Goal: Transaction & Acquisition: Download file/media

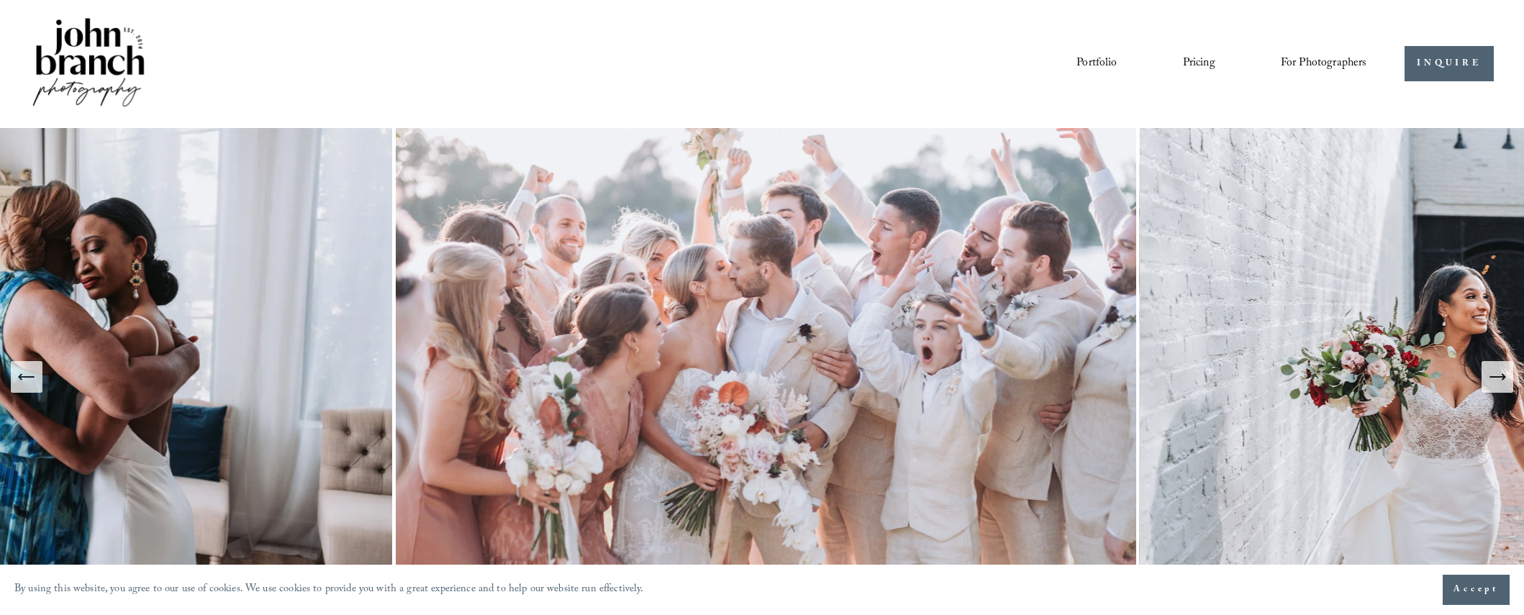
click at [0, 0] on span "Presets" at bounding box center [0, 0] width 0 height 0
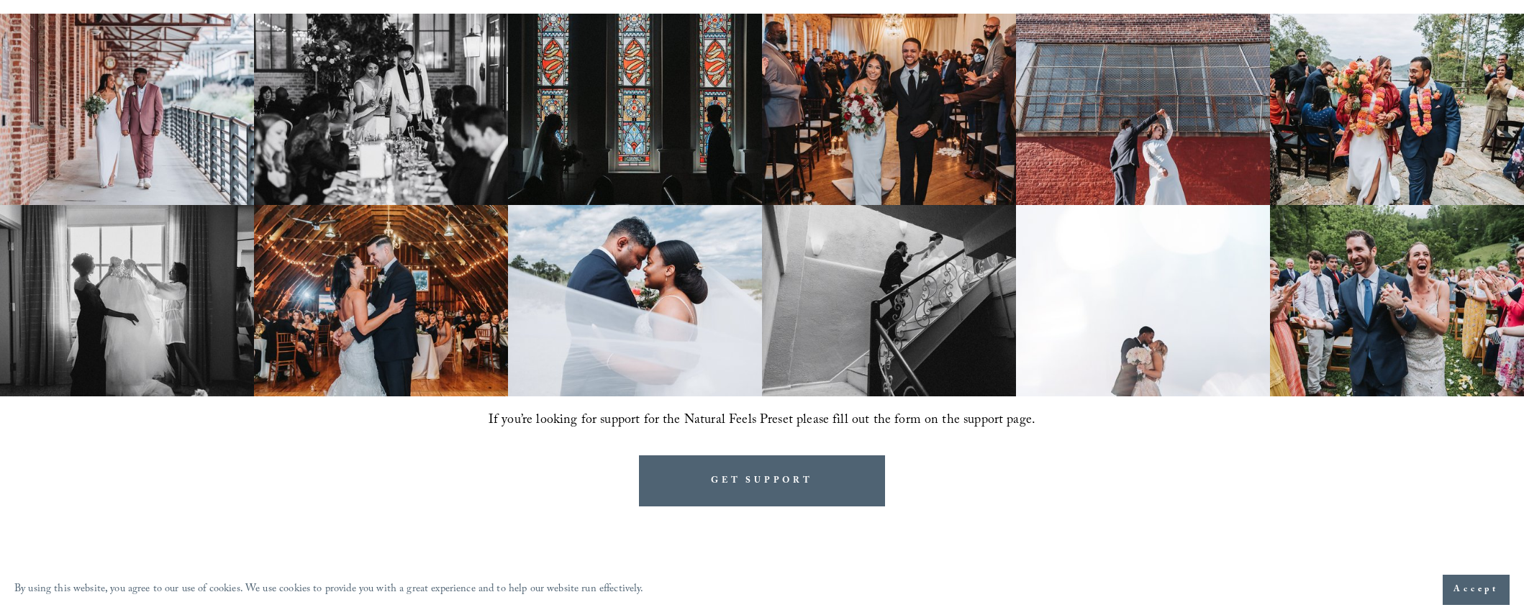
scroll to position [1079, 0]
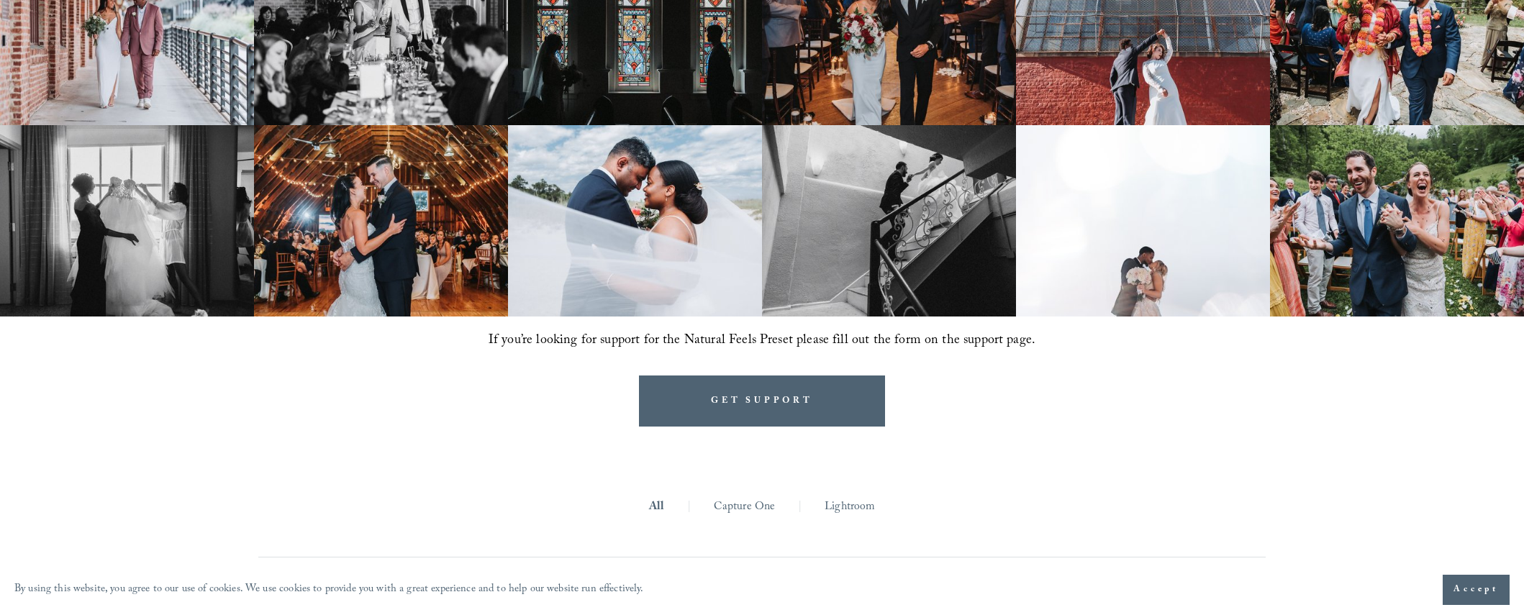
click at [864, 508] on link "Lightroom" at bounding box center [850, 508] width 50 height 22
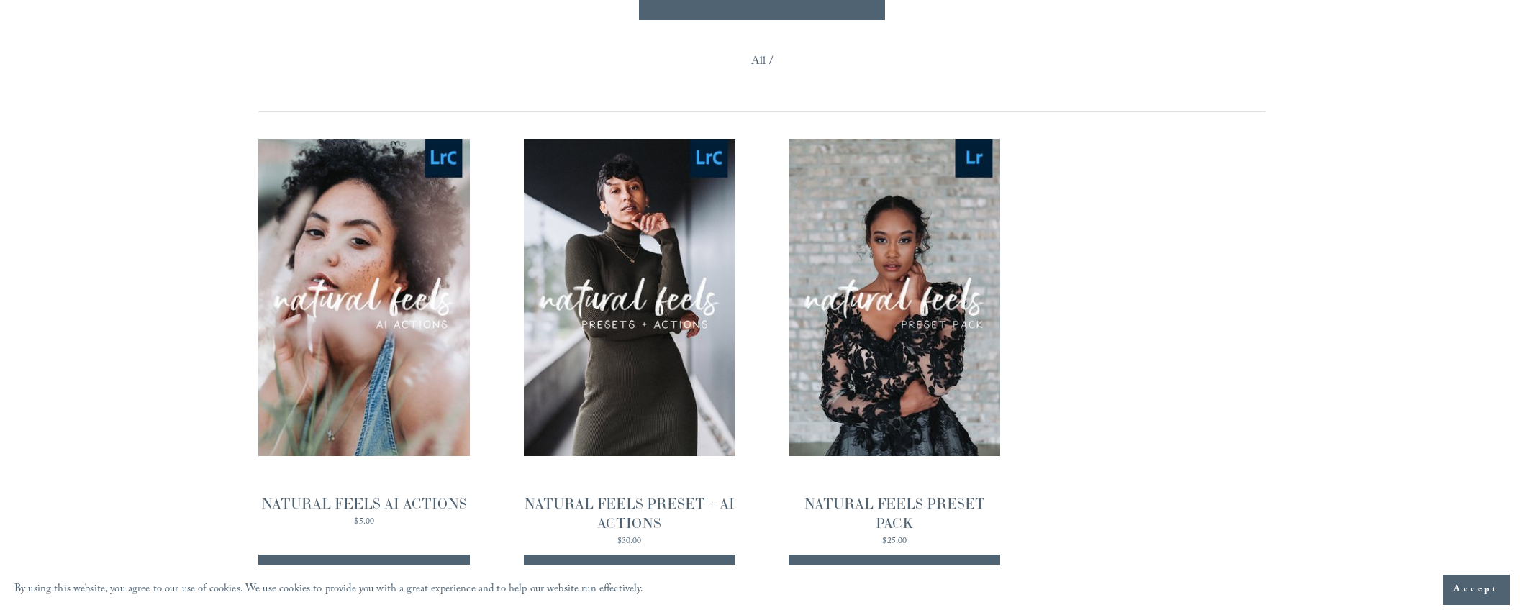
scroll to position [1511, 0]
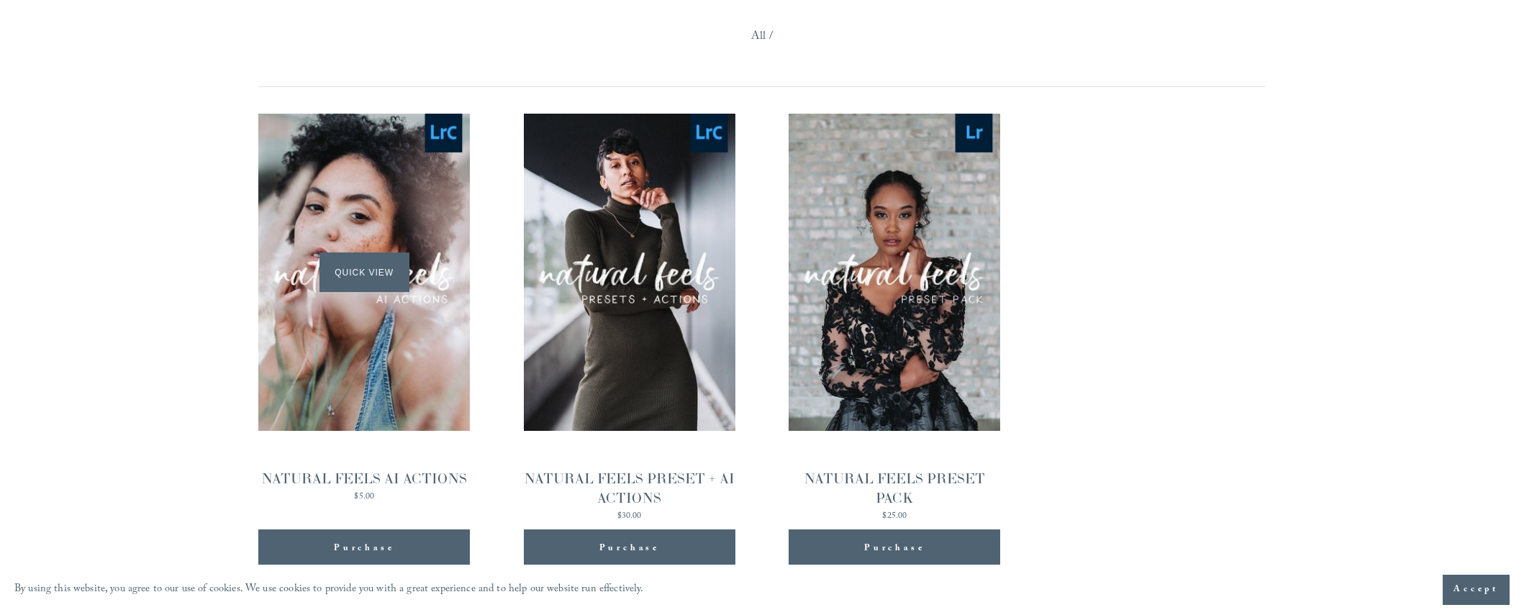
click at [335, 308] on div "Quick View" at bounding box center [364, 273] width 212 height 318
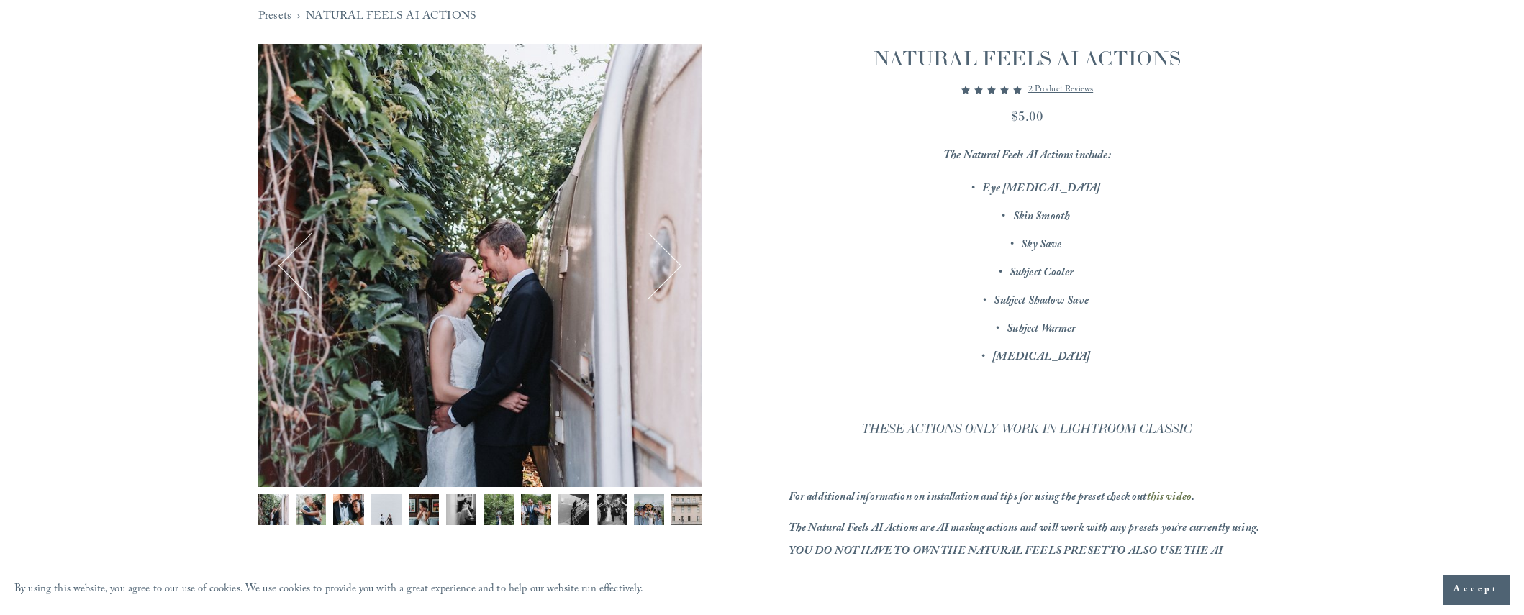
scroll to position [216, 0]
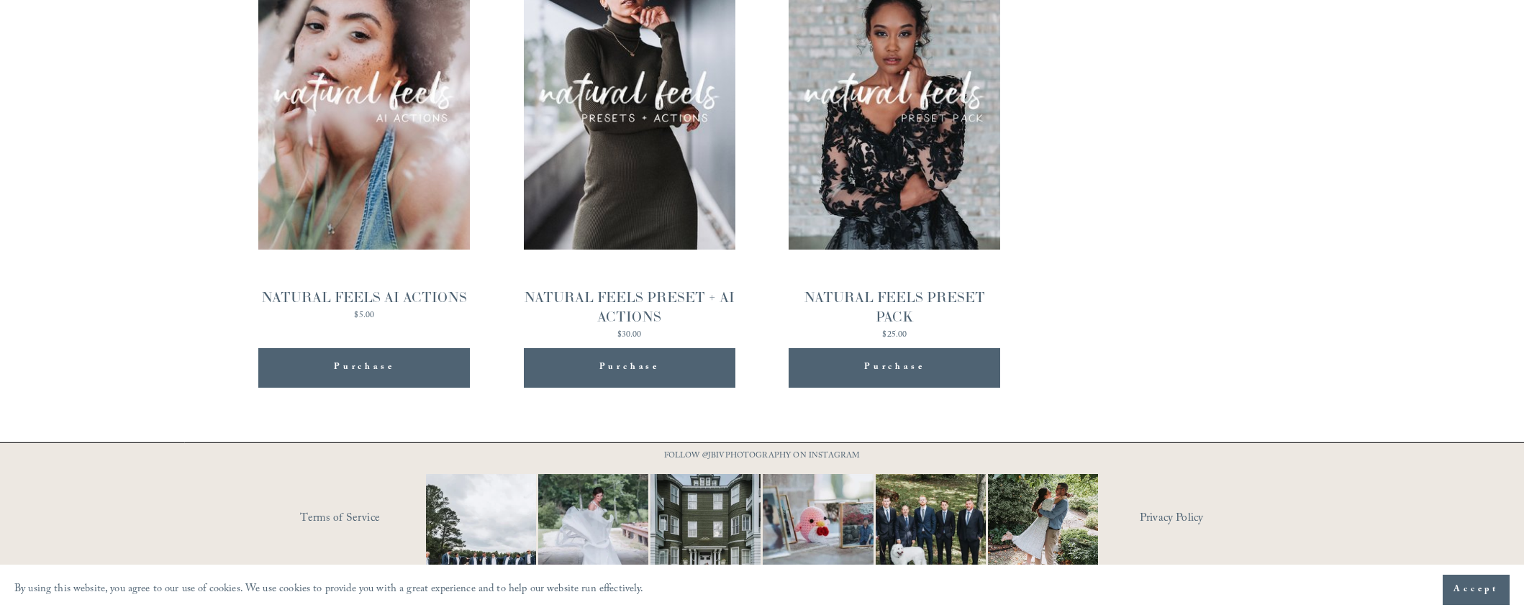
scroll to position [1718, 0]
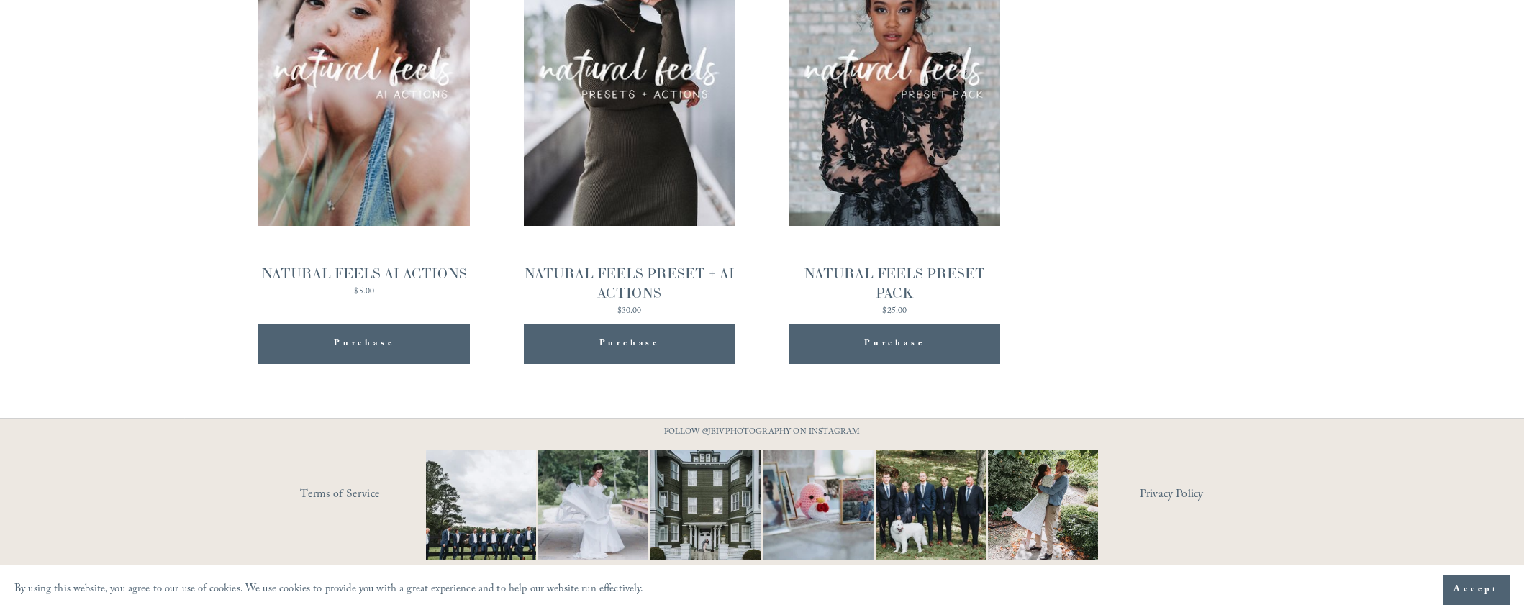
click at [895, 343] on span "Purchase" at bounding box center [894, 344] width 60 height 18
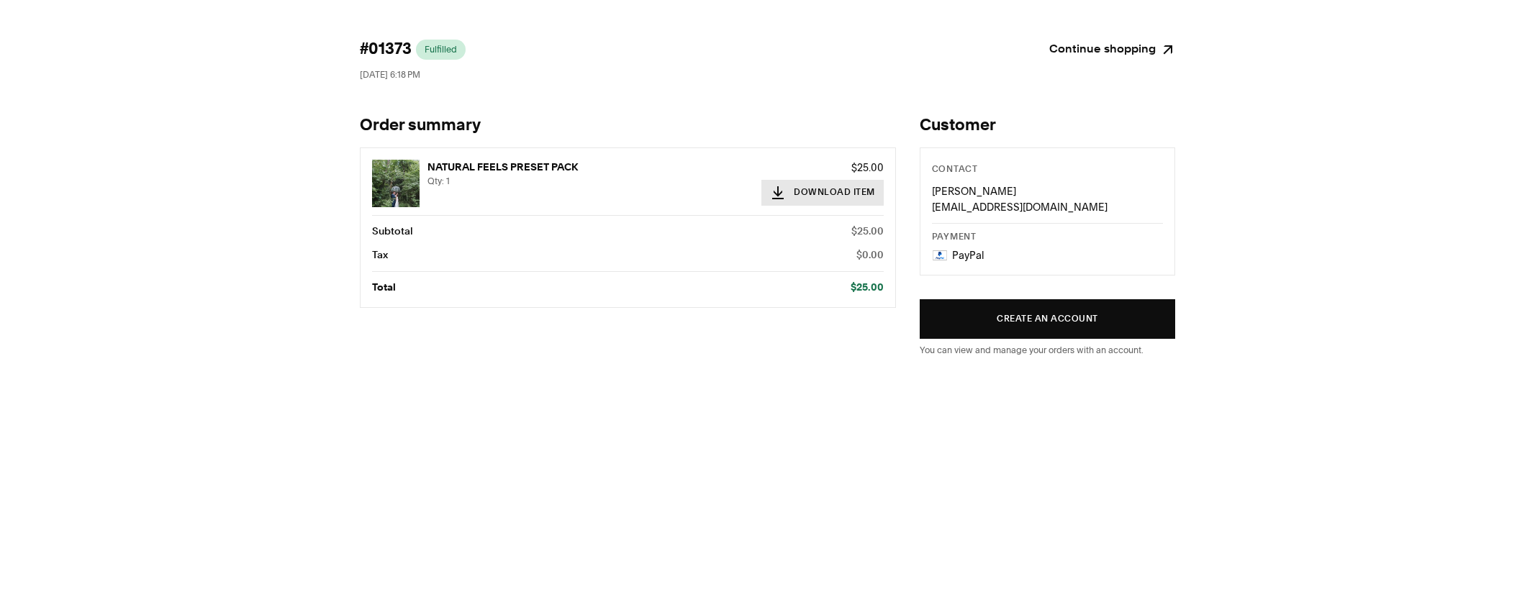
click at [836, 192] on button "Download Item" at bounding box center [822, 193] width 122 height 26
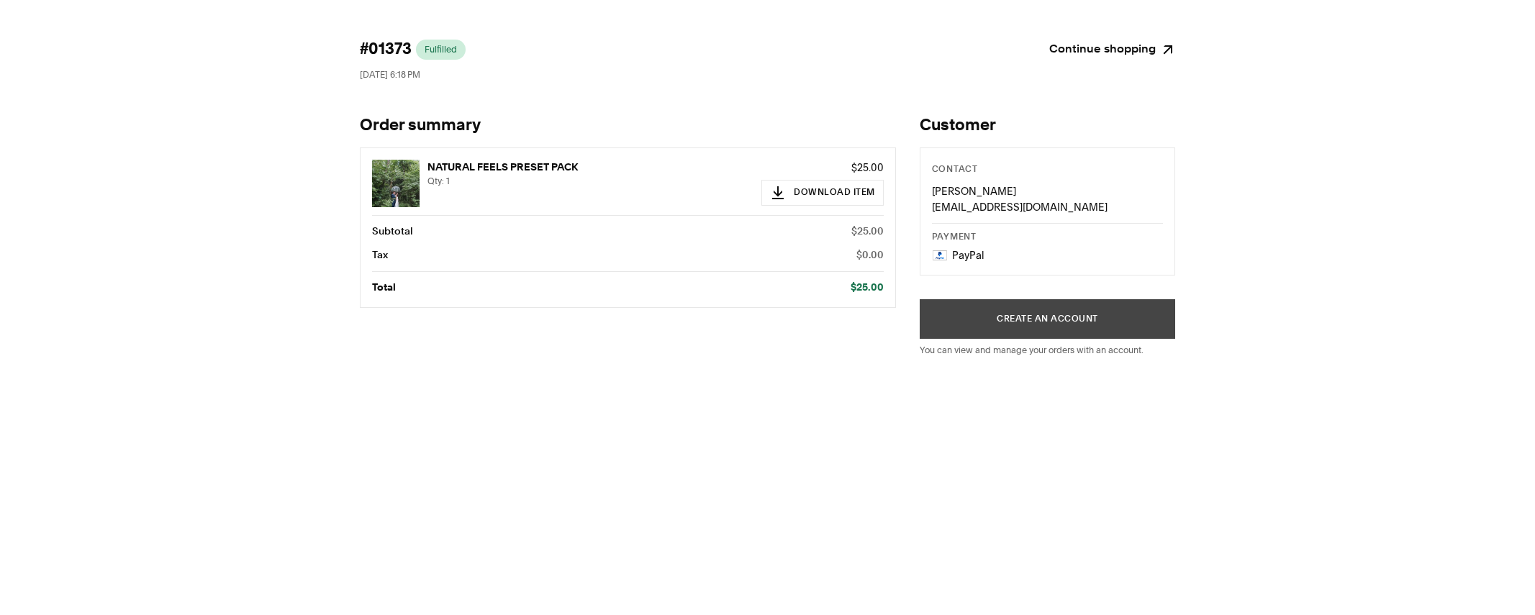
click at [1070, 314] on button "Create an account" at bounding box center [1048, 319] width 256 height 40
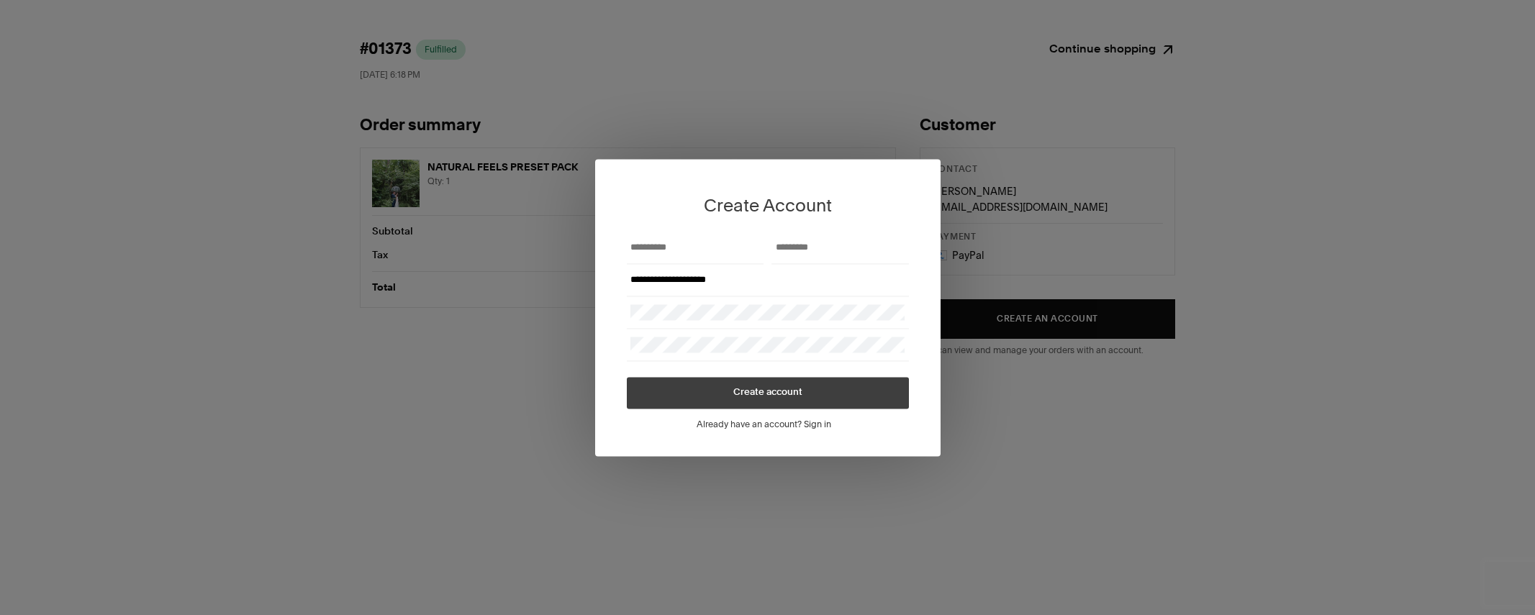
click at [683, 371] on form "**********" at bounding box center [768, 320] width 282 height 177
click at [738, 358] on div at bounding box center [768, 345] width 282 height 32
click at [847, 399] on button "Create account" at bounding box center [768, 393] width 282 height 32
click at [712, 246] on input "First Name" at bounding box center [695, 248] width 130 height 16
type input "*******"
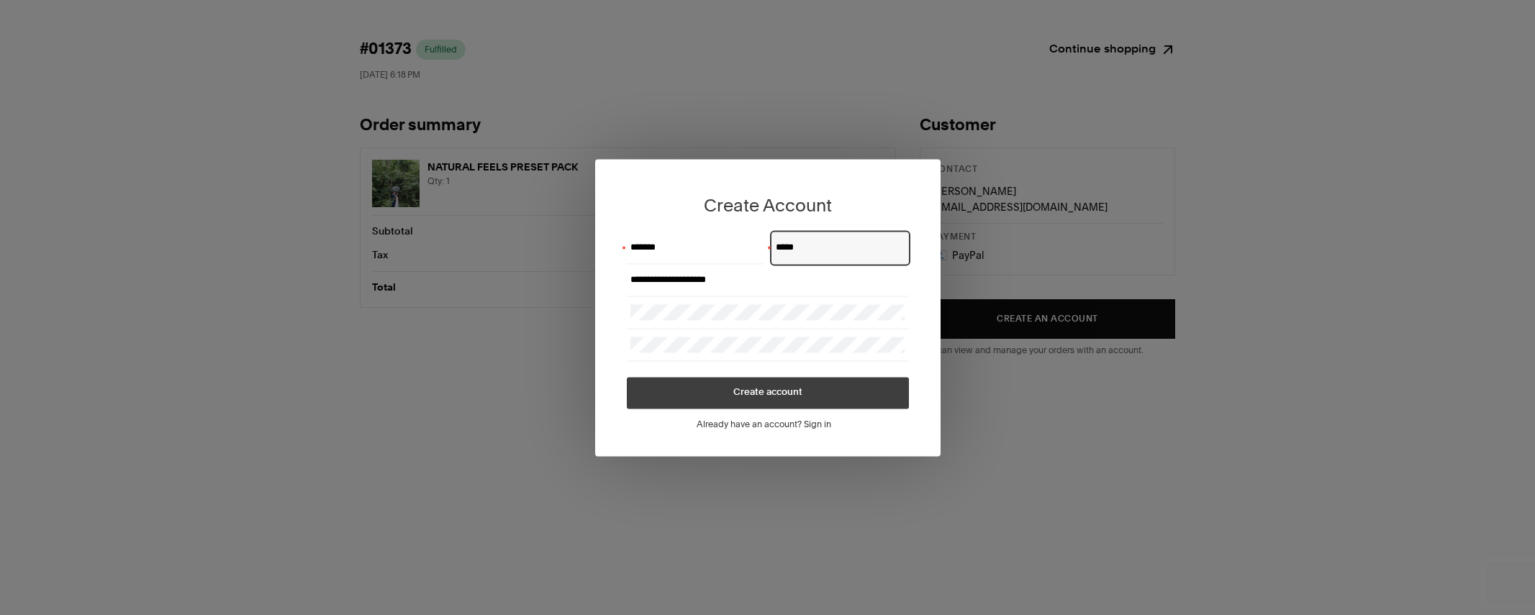
type input "*****"
click at [771, 397] on span "Create account" at bounding box center [767, 392] width 69 height 9
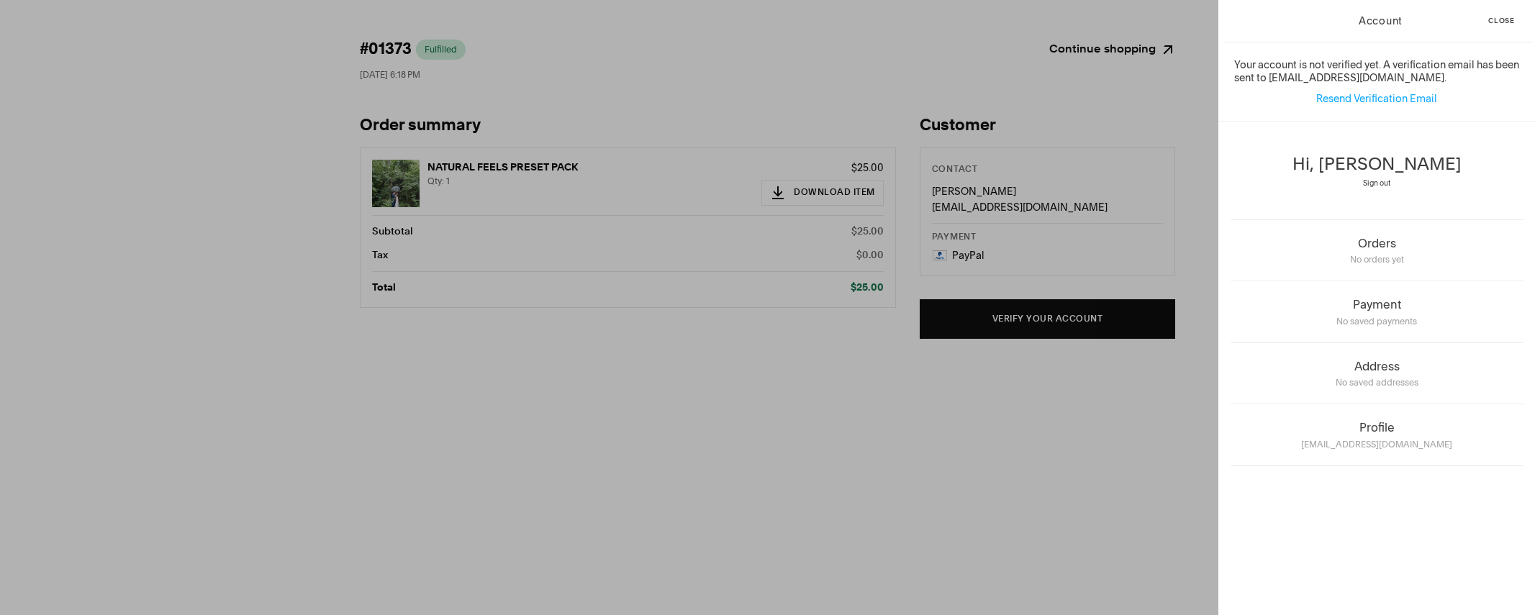
click at [1380, 183] on span "Sign out" at bounding box center [1376, 182] width 27 height 9
